Goal: Answer question/provide support

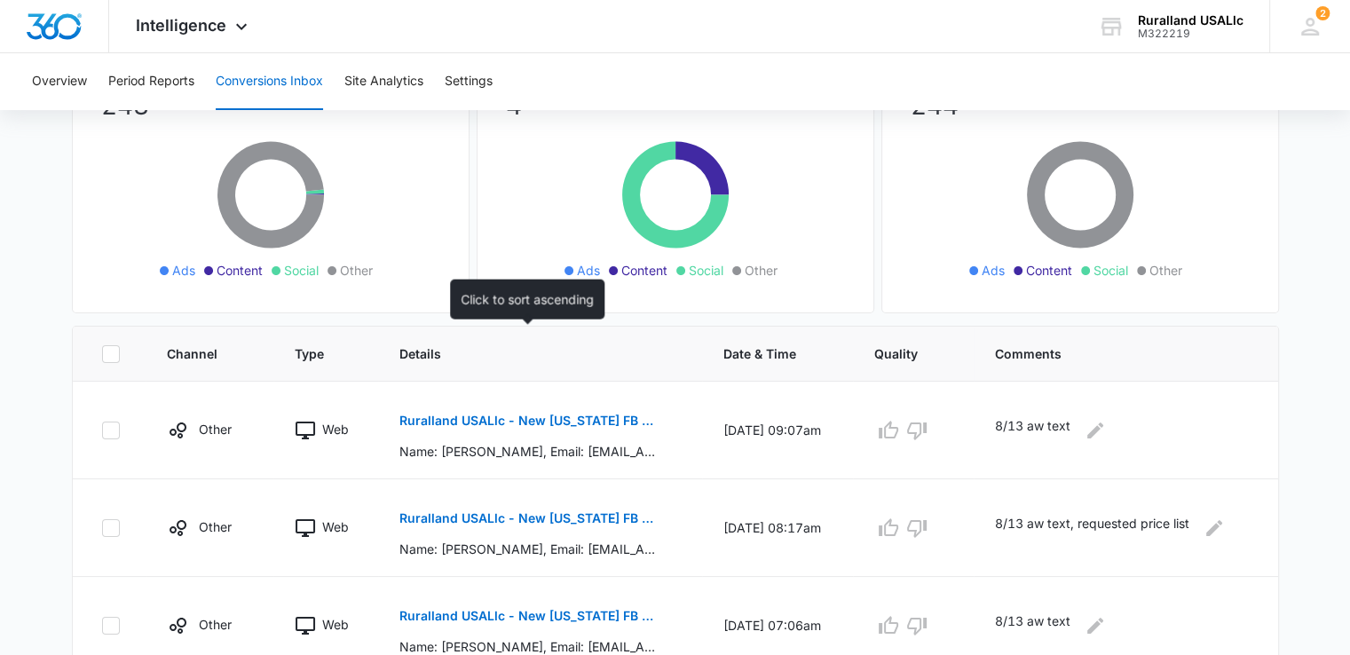
scroll to position [266, 0]
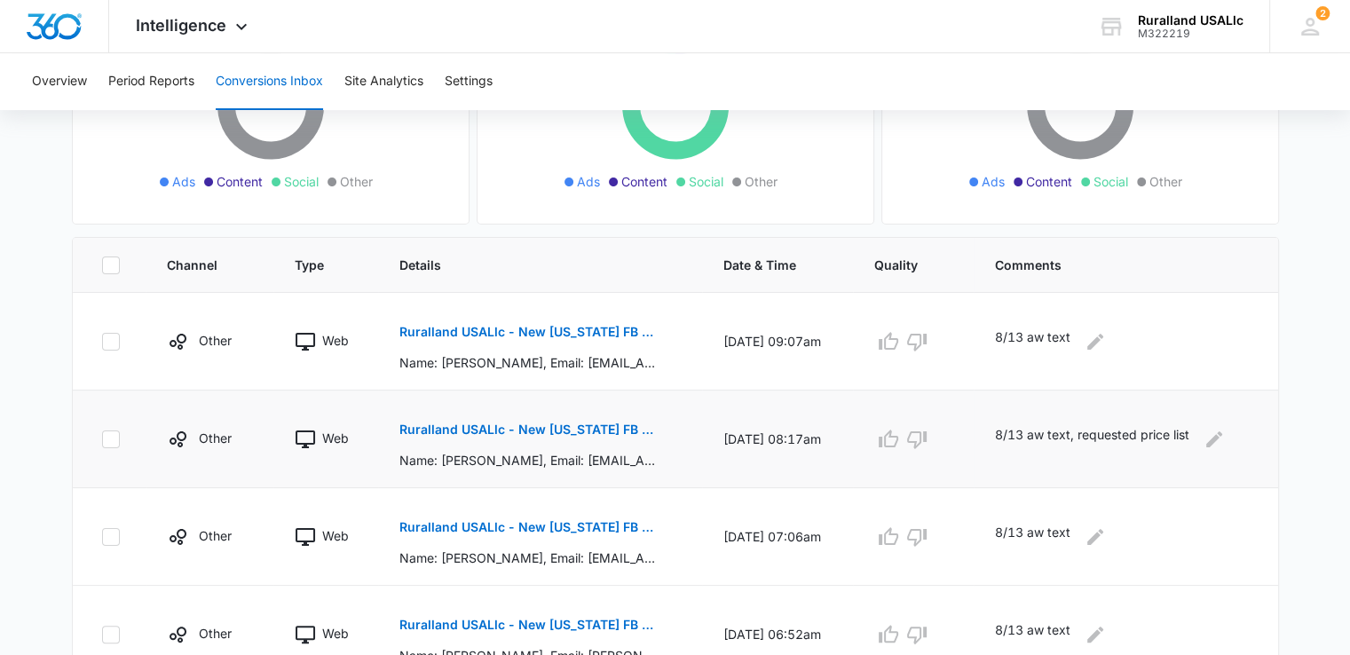
click at [454, 426] on p "Ruralland USALlc - New [US_STATE] FB Lead - M360 Notification" at bounding box center [528, 429] width 258 height 12
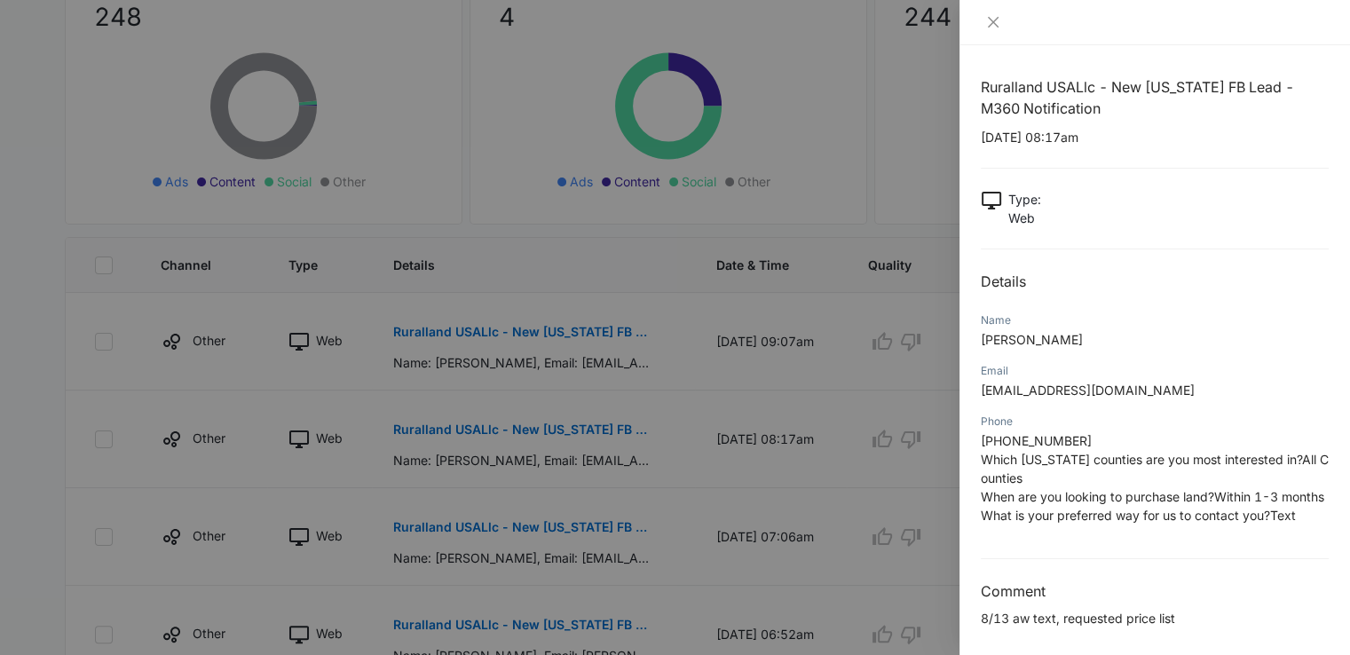
click at [826, 469] on div at bounding box center [675, 327] width 1350 height 655
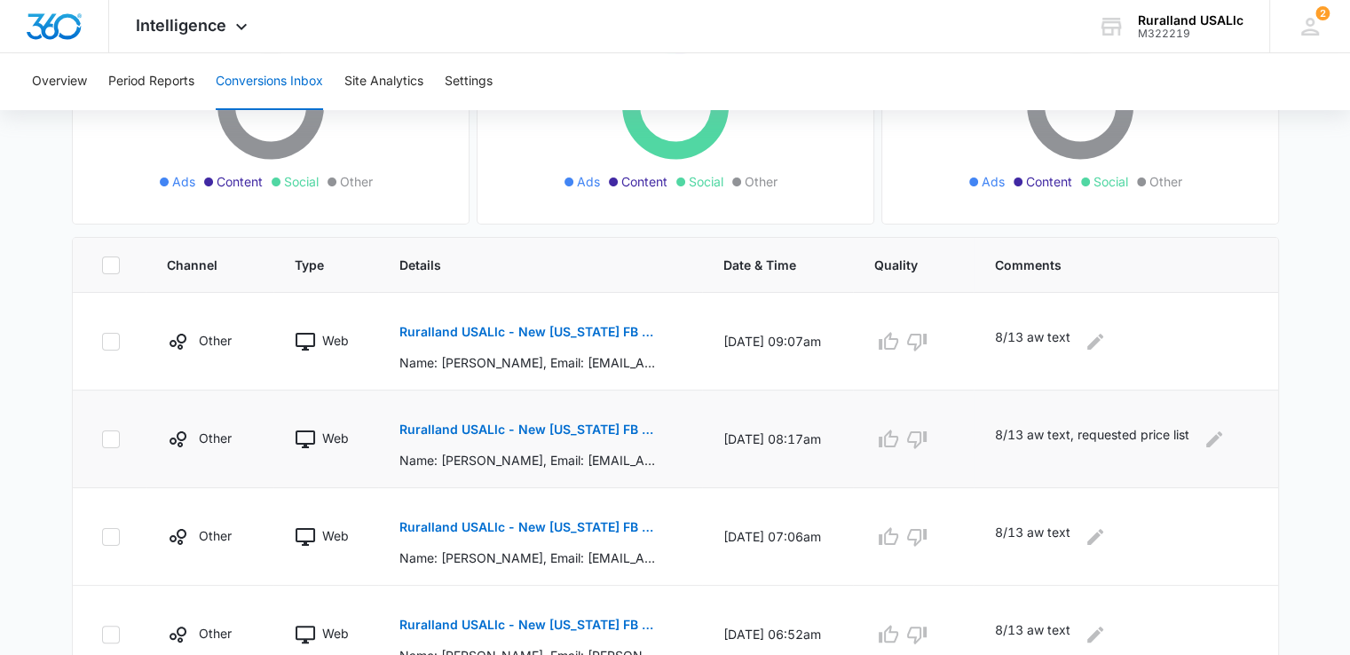
click at [580, 430] on p "Ruralland USALlc - New [US_STATE] FB Lead - M360 Notification" at bounding box center [528, 429] width 258 height 12
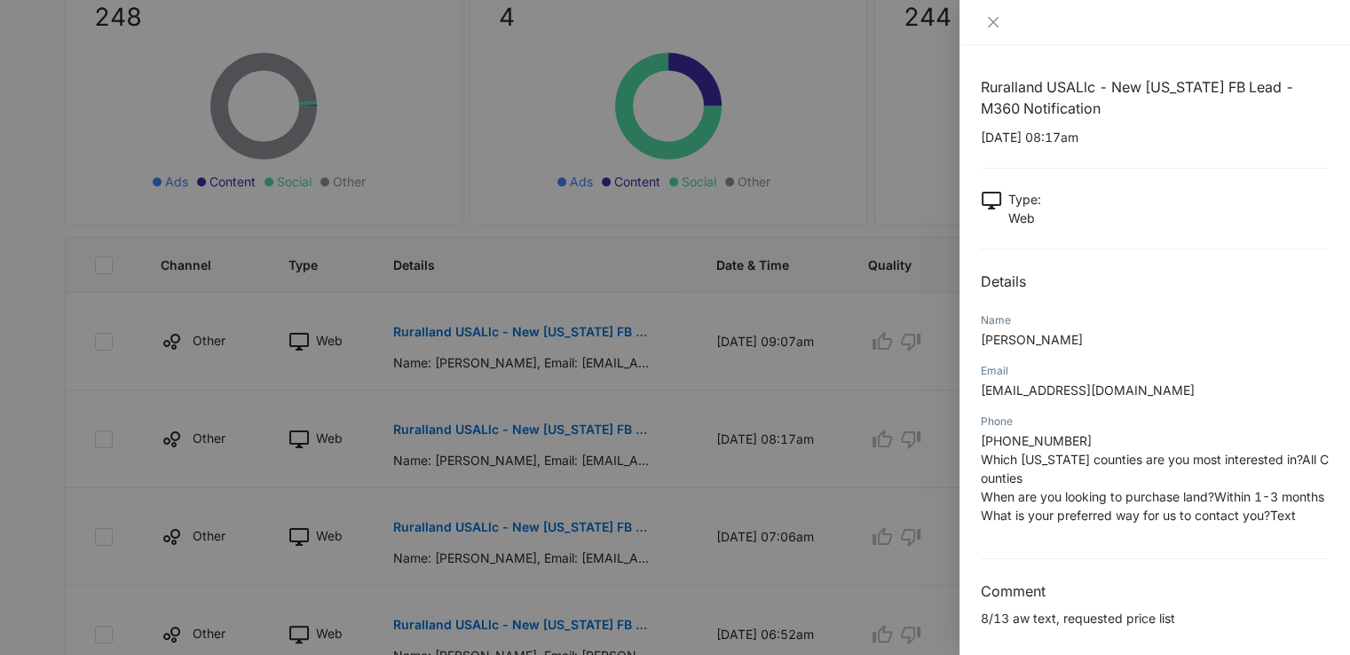
click at [1081, 454] on span "Which [US_STATE] counties are you most interested in?All Counties" at bounding box center [1155, 469] width 348 height 34
click at [993, 18] on icon "close" at bounding box center [993, 22] width 14 height 14
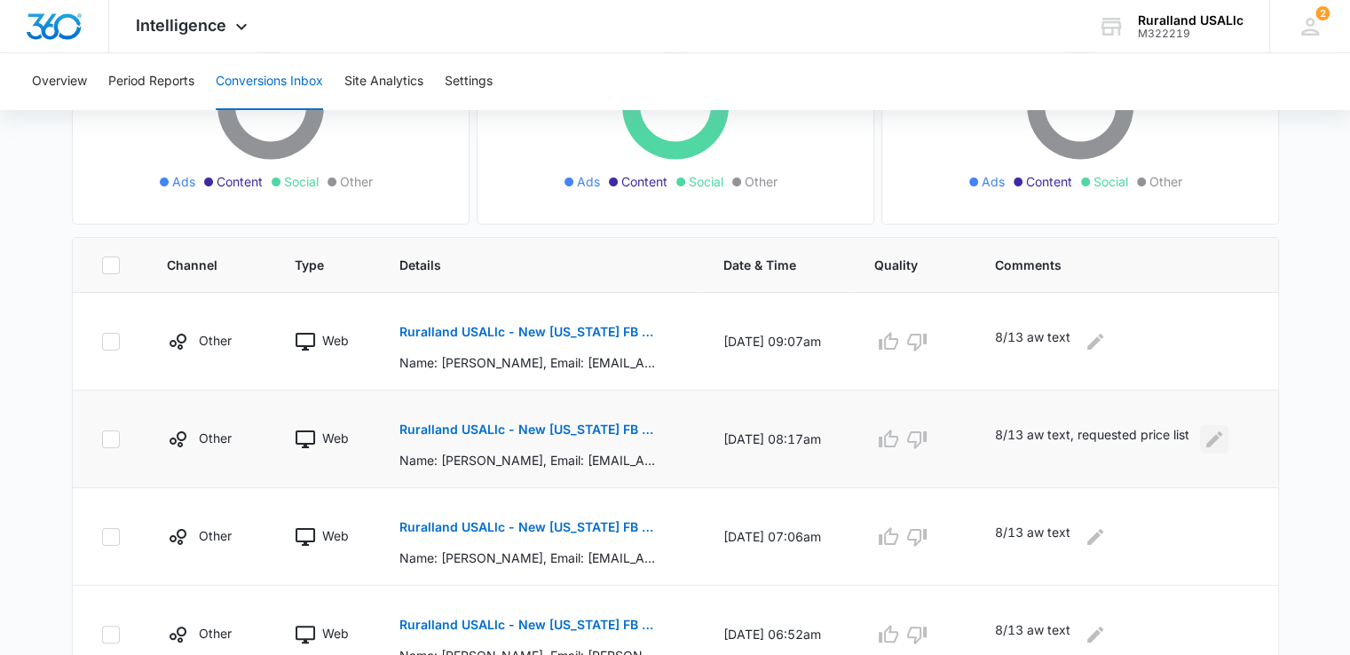
click at [1222, 433] on icon "Edit Comments" at bounding box center [1214, 438] width 16 height 16
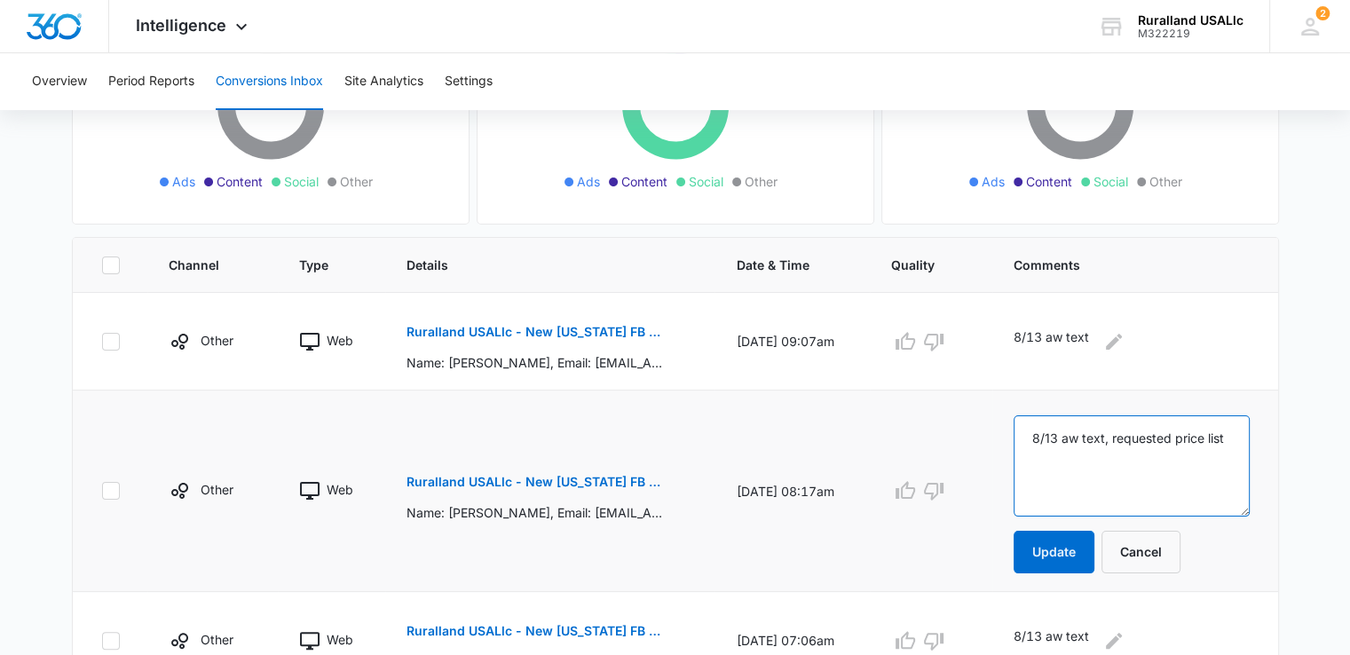
click at [1128, 455] on textarea "8/13 aw text, requested price list" at bounding box center [1130, 465] width 235 height 101
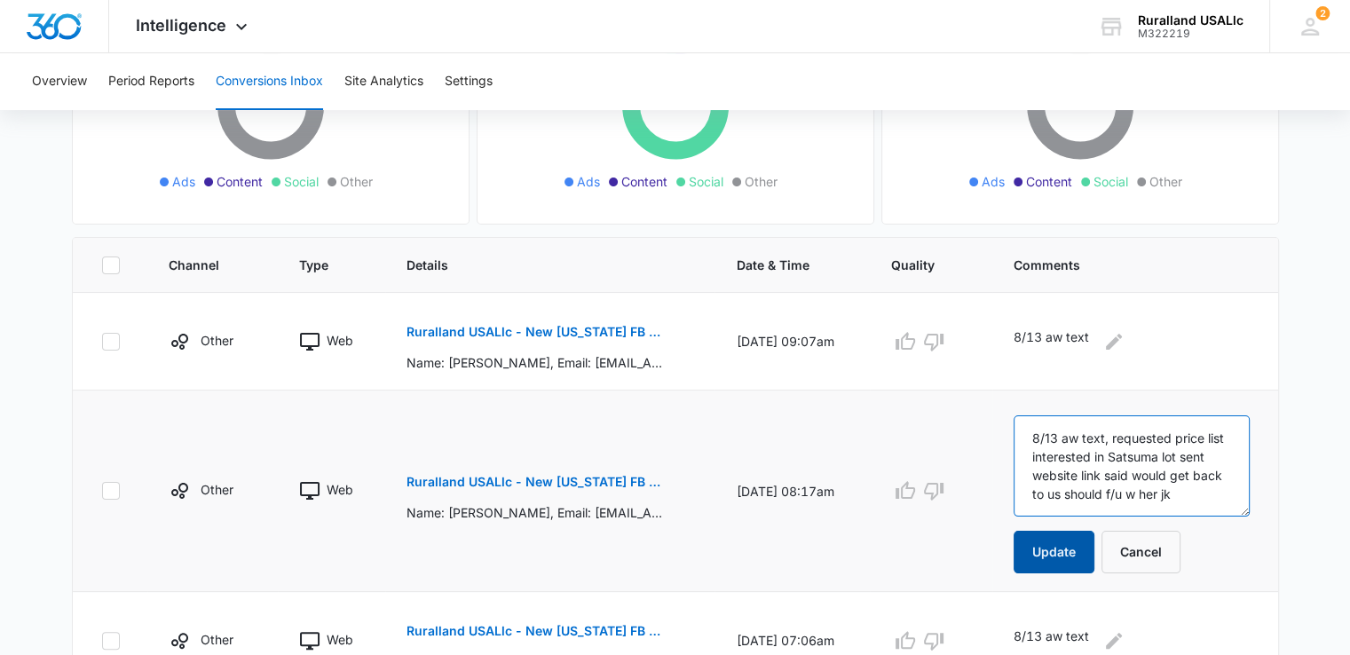
type textarea "8/13 aw text, requested price list interested in Satsuma lot sent website link …"
click at [1070, 541] on button "Update" at bounding box center [1053, 552] width 81 height 43
click at [1079, 551] on button "Update" at bounding box center [1053, 552] width 81 height 43
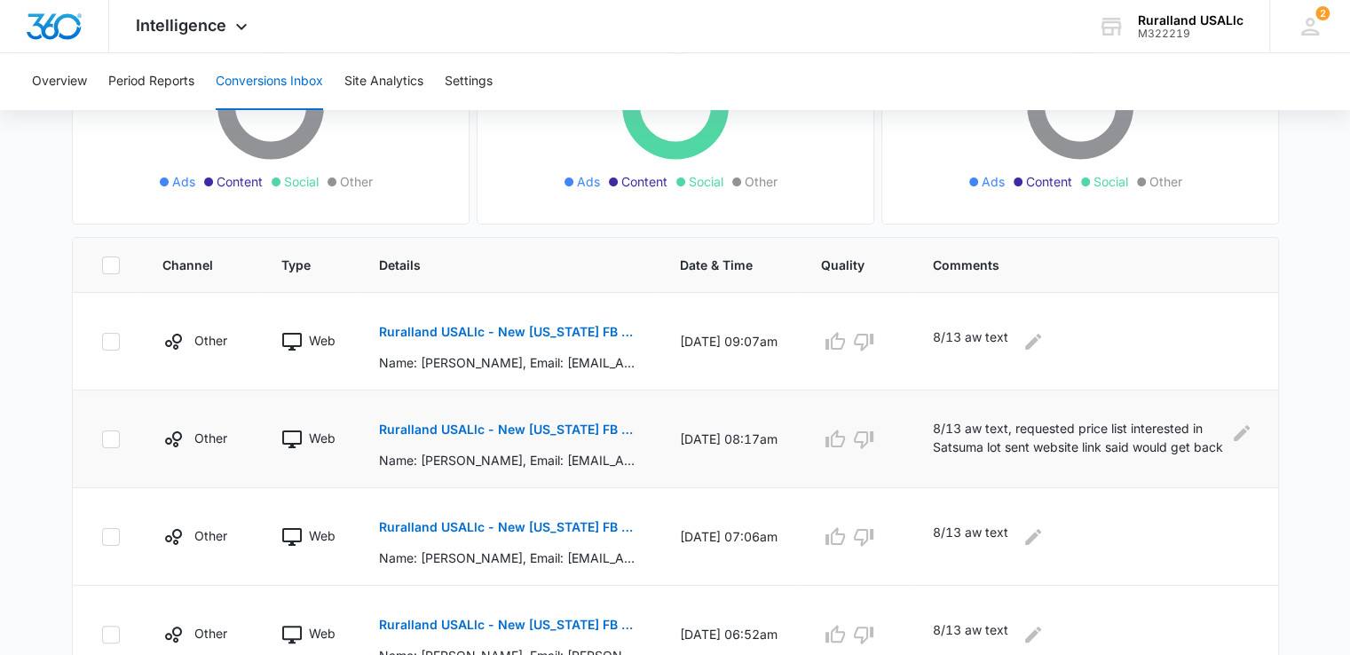
click at [36, 445] on main "Filters [DATE] [DATE] New Conversion Total Conversions: 248 Ads Content Social …" at bounding box center [675, 593] width 1350 height 1462
